Goal: Task Accomplishment & Management: Use online tool/utility

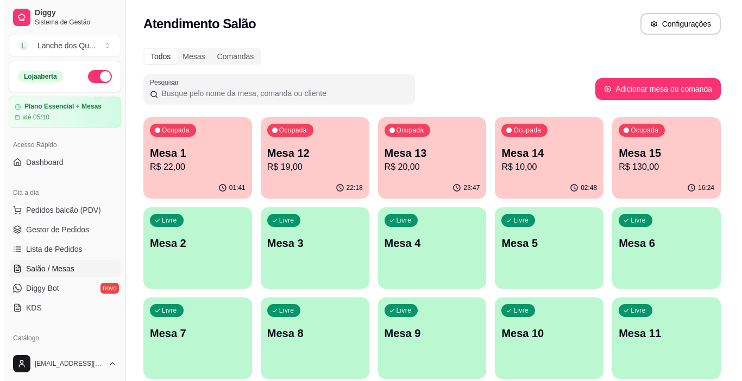
scroll to position [163, 0]
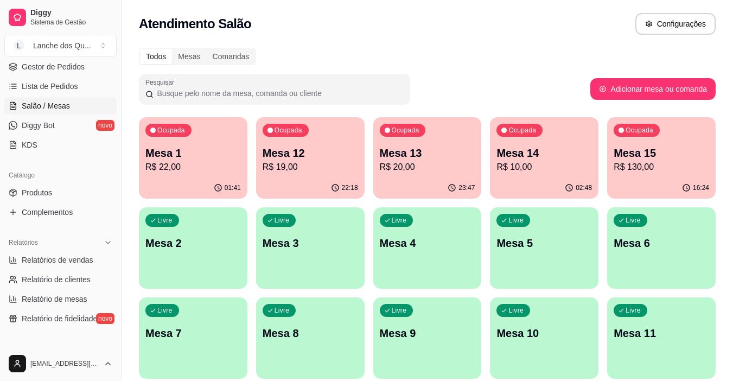
click at [194, 259] on div "Livre Mesa 2" at bounding box center [193, 241] width 109 height 68
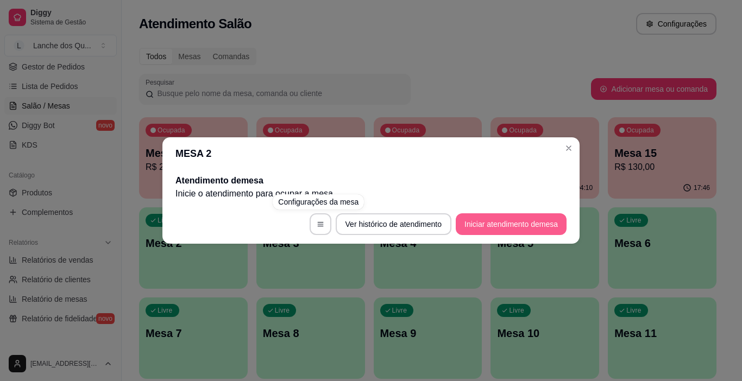
click at [521, 216] on button "Iniciar atendimento de mesa" at bounding box center [511, 224] width 111 height 22
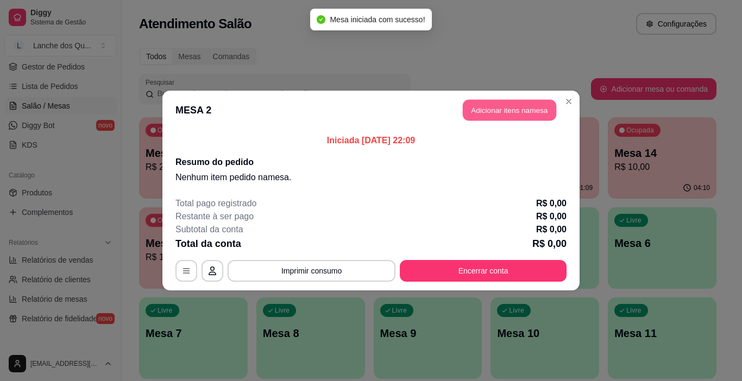
click at [501, 106] on button "Adicionar itens na mesa" at bounding box center [509, 110] width 93 height 21
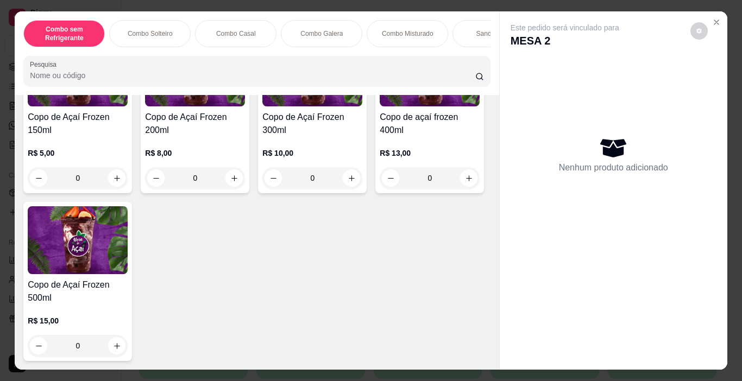
scroll to position [3416, 0]
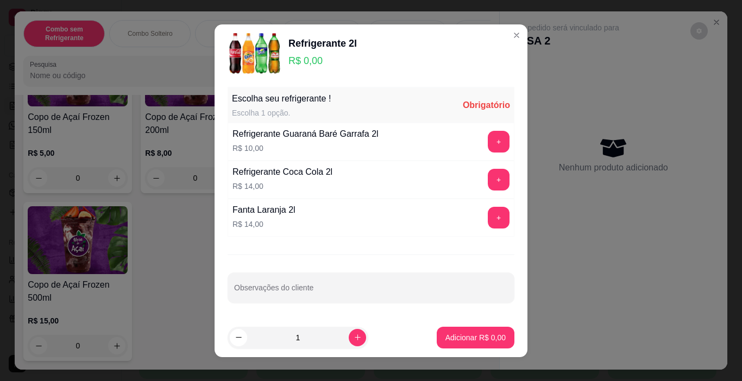
click at [501, 216] on div "+" at bounding box center [498, 218] width 30 height 22
click at [497, 218] on button "+" at bounding box center [499, 218] width 22 height 22
click at [470, 338] on p "Adicionar R$ 14,00" at bounding box center [473, 337] width 65 height 11
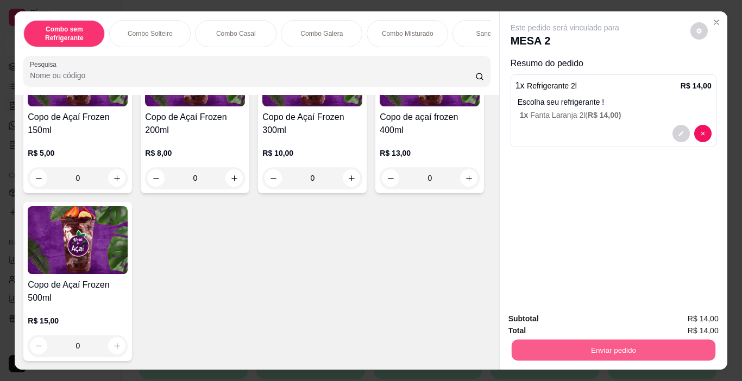
click at [580, 347] on button "Enviar pedido" at bounding box center [613, 350] width 204 height 21
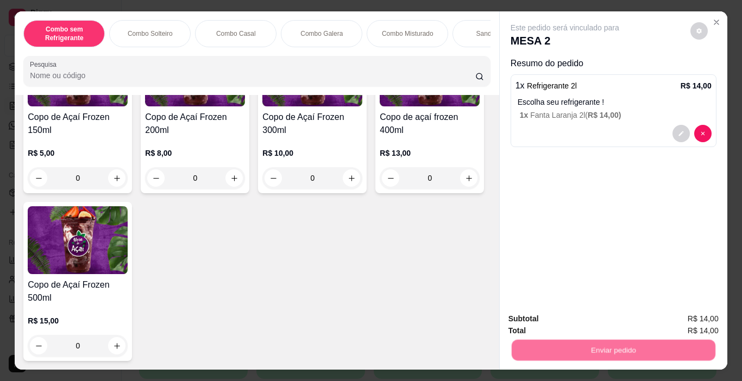
click at [617, 324] on button "Registrar cliente" at bounding box center [617, 319] width 69 height 20
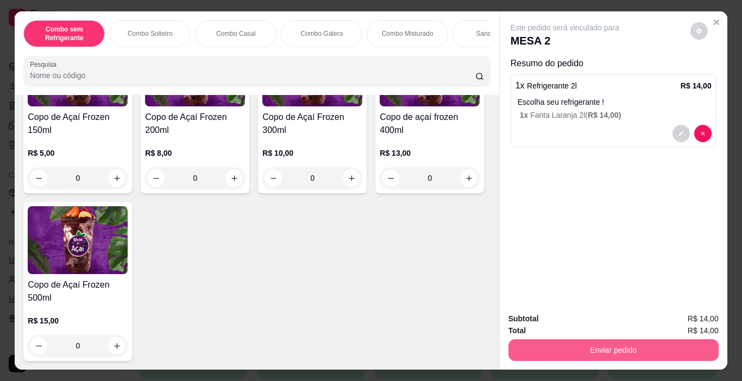
click at [581, 344] on button "Enviar pedido" at bounding box center [613, 350] width 210 height 22
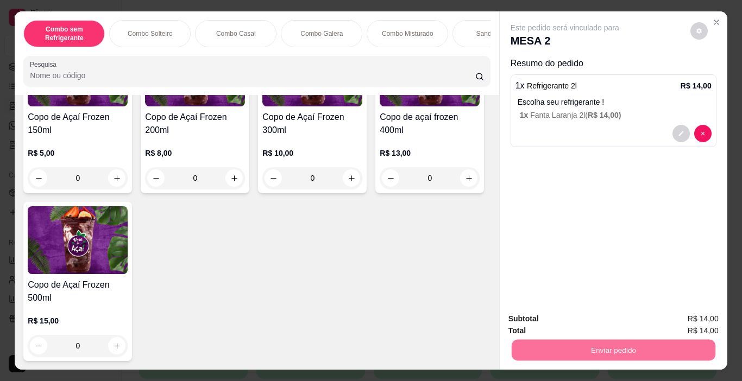
click at [691, 323] on button "Enviar pedido" at bounding box center [690, 319] width 60 height 20
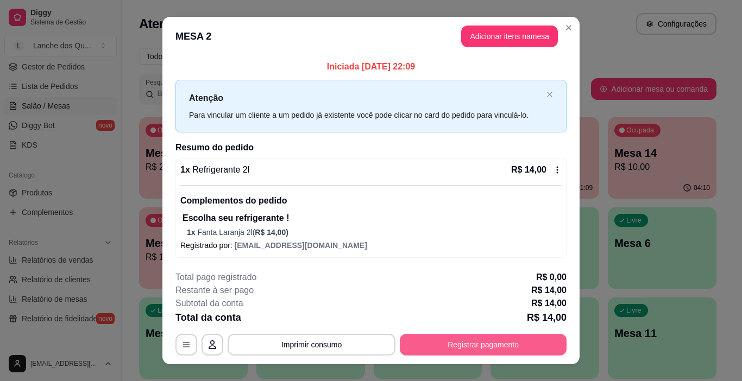
click at [502, 349] on button "Registrar pagamento" at bounding box center [483, 345] width 167 height 22
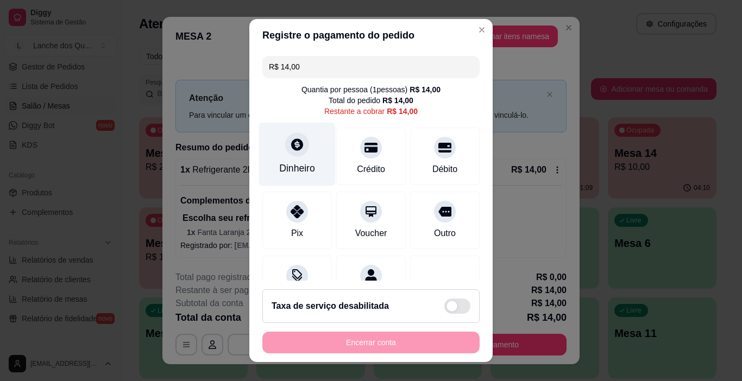
click at [300, 154] on div "Dinheiro" at bounding box center [297, 155] width 77 height 64
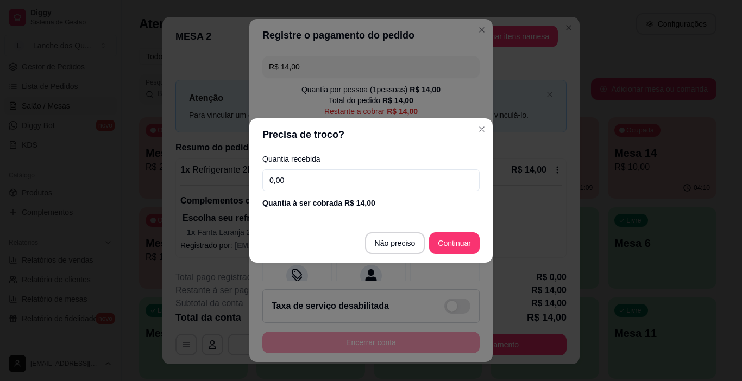
drag, startPoint x: 309, startPoint y: 181, endPoint x: 211, endPoint y: 177, distance: 98.4
click at [211, 177] on div "Precisa de troco? Quantia recebida 0,00 Quantia à ser cobrada R$ 14,00 Não prec…" at bounding box center [371, 190] width 742 height 381
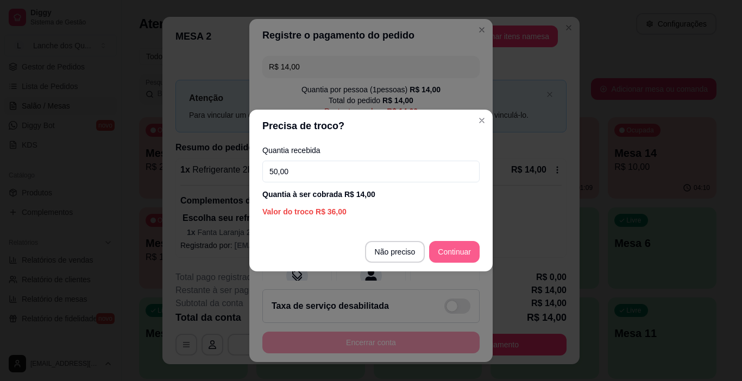
type input "50,00"
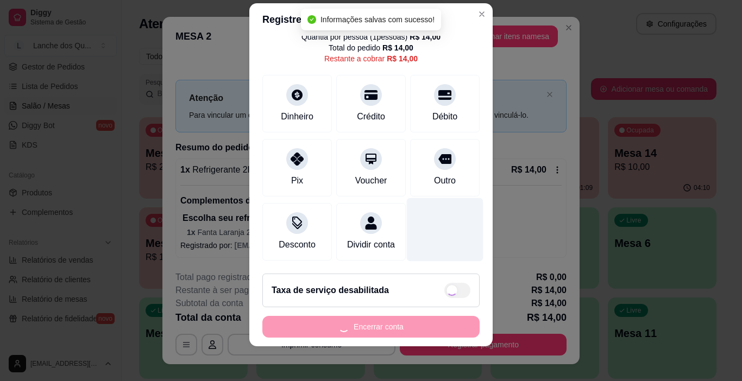
scroll to position [17, 0]
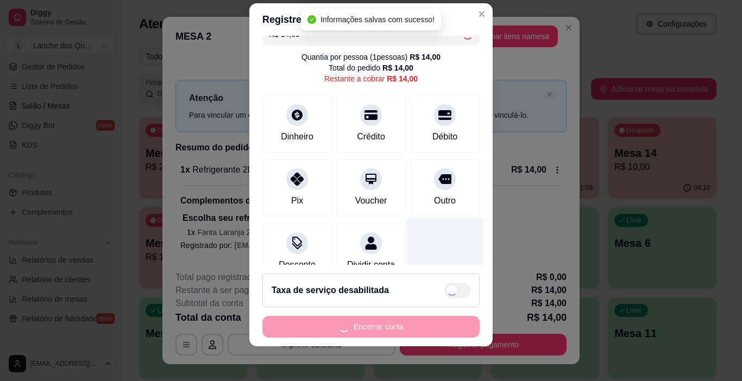
type input "R$ 0,00"
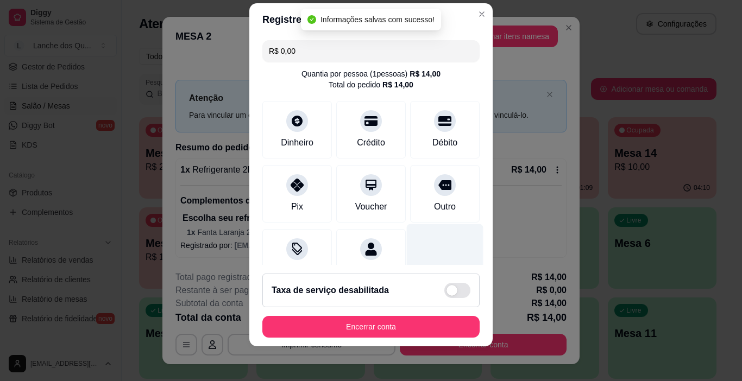
scroll to position [96, 0]
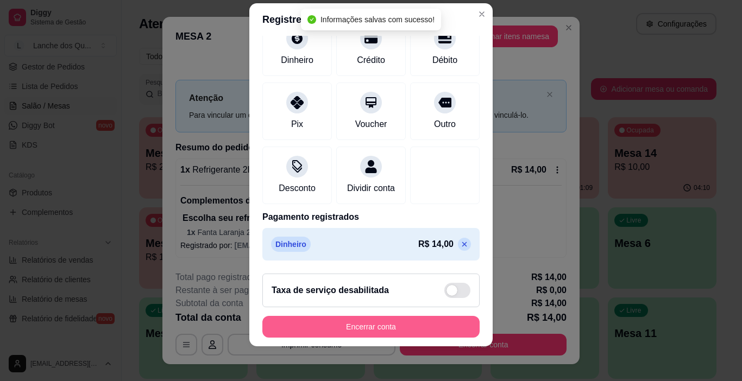
click at [446, 328] on button "Encerrar conta" at bounding box center [370, 327] width 217 height 22
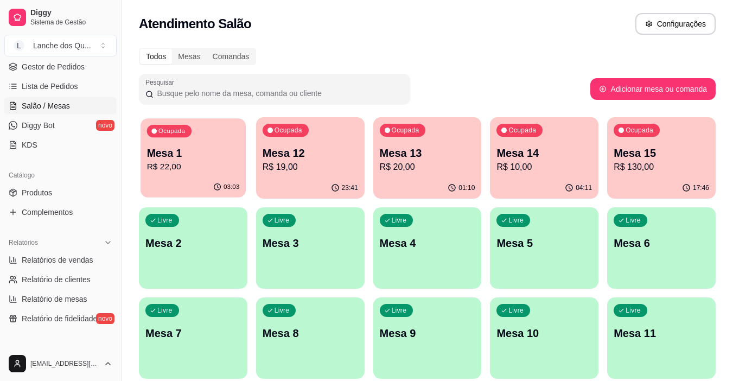
click at [185, 162] on p "R$ 22,00" at bounding box center [193, 167] width 93 height 12
